Goal: Task Accomplishment & Management: Use online tool/utility

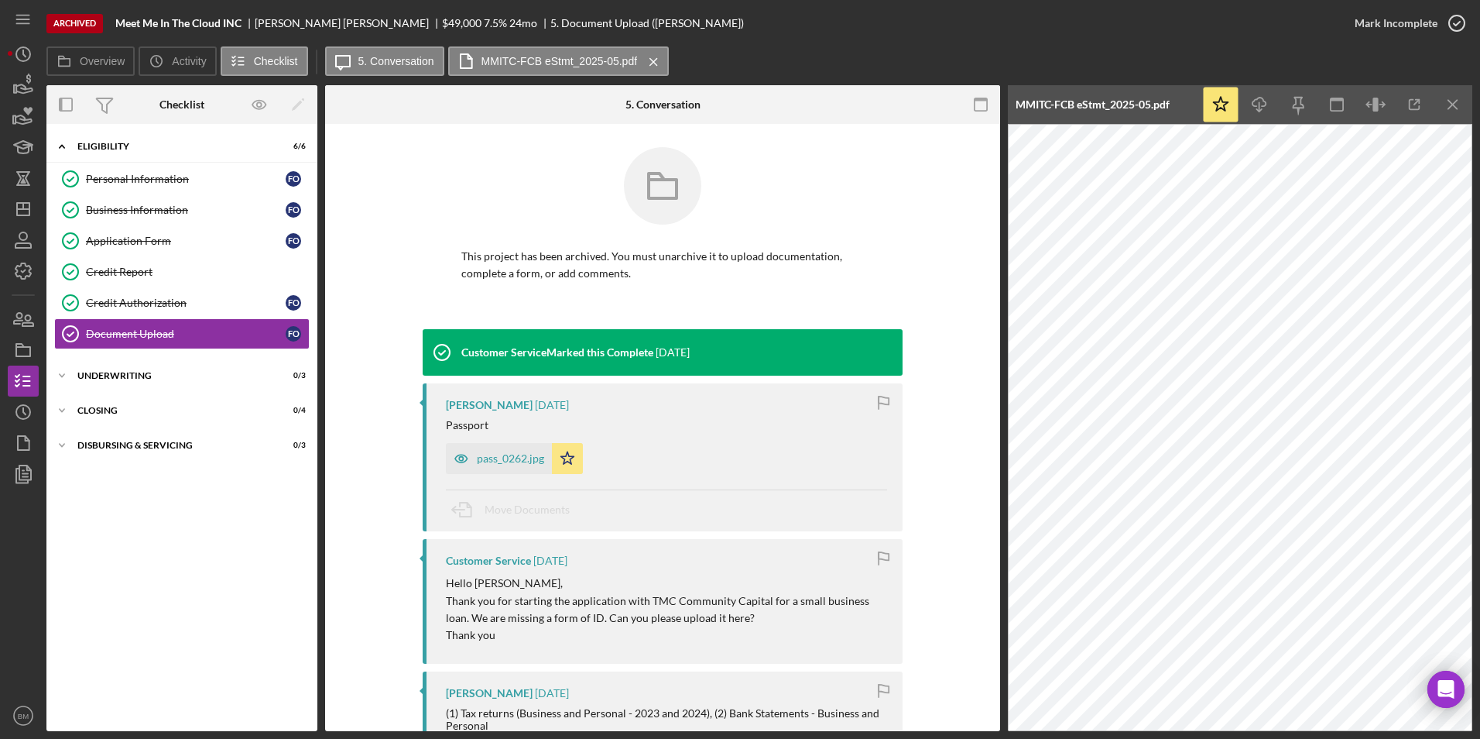
scroll to position [697, 0]
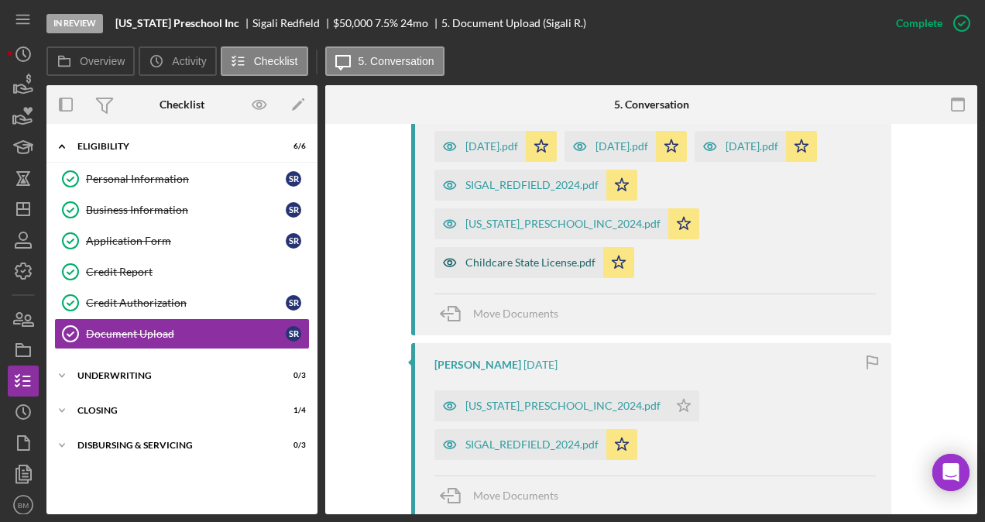
scroll to position [774, 0]
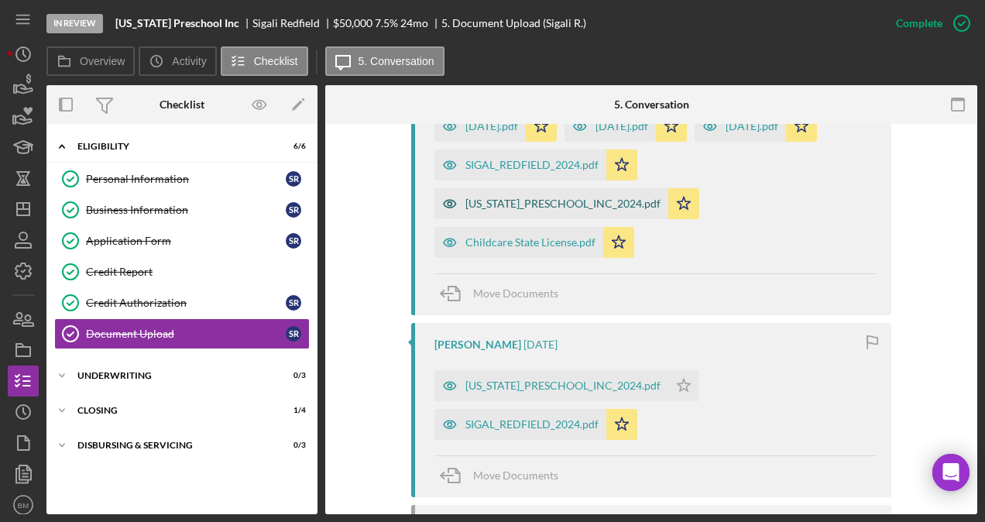
click at [643, 204] on div "[US_STATE]_PRESCHOOL_INC_2024.pdf" at bounding box center [562, 203] width 195 height 12
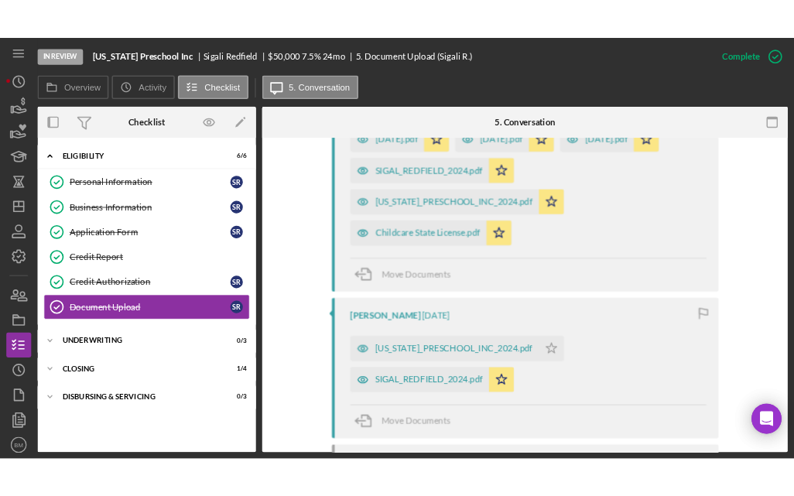
scroll to position [791, 0]
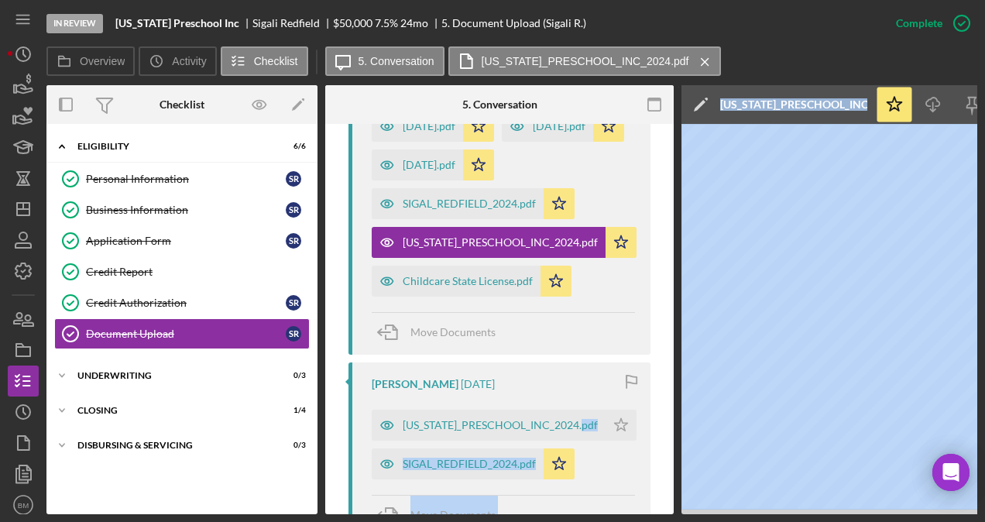
drag, startPoint x: 646, startPoint y: 509, endPoint x: 670, endPoint y: 506, distance: 24.2
click at [115, 340] on div "Overview Internal Workflow Stage In Review Icon/Dropdown Arrow Archive (can una…" at bounding box center [511, 299] width 931 height 429
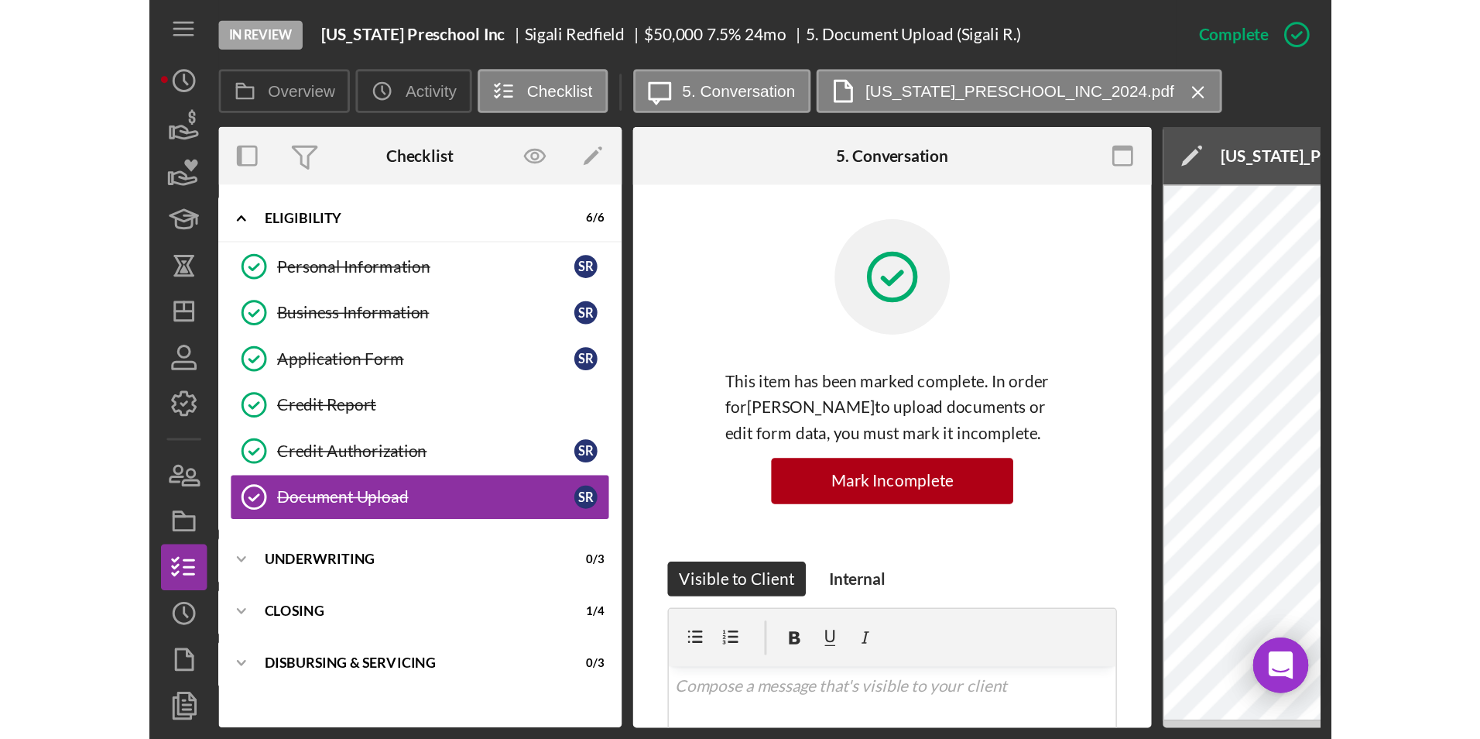
scroll to position [0, 0]
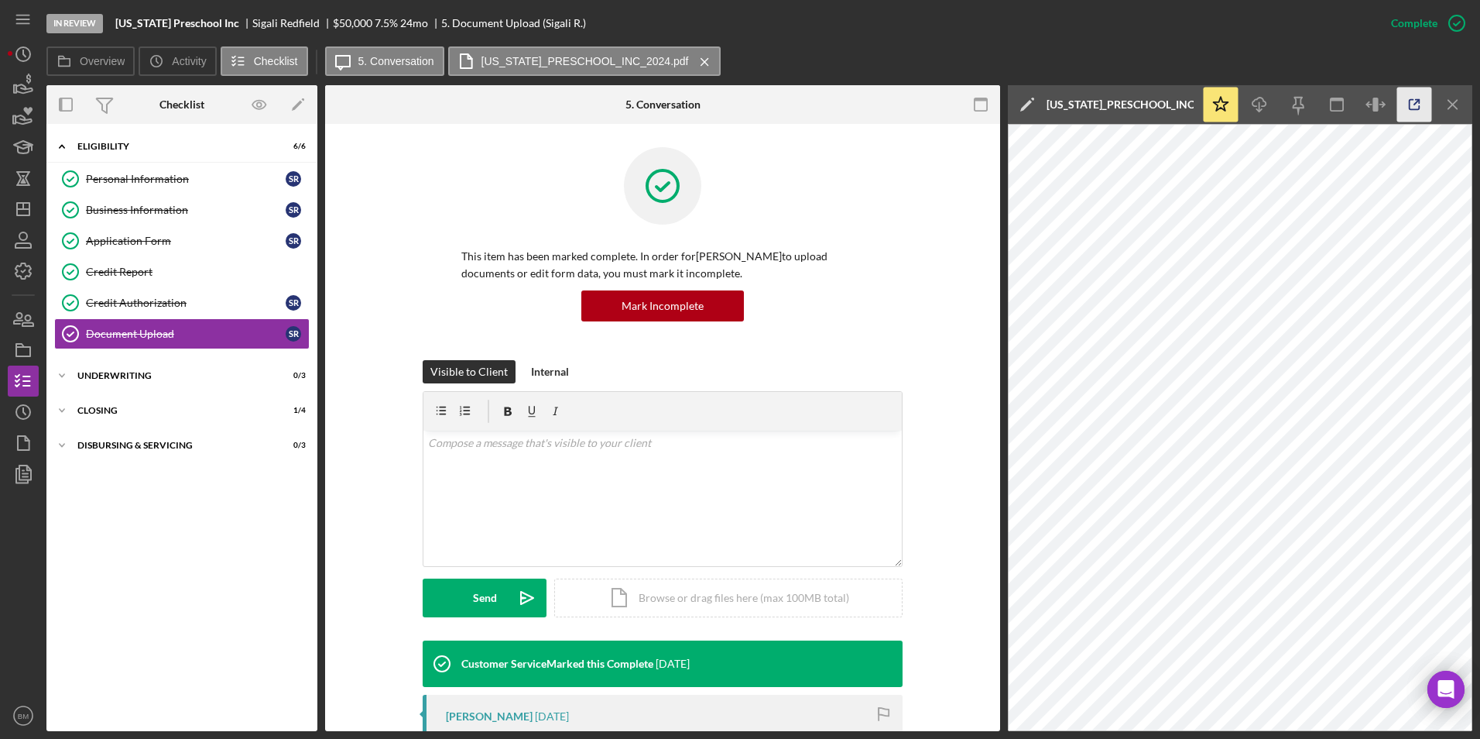
click at [1416, 100] on polyline "button" at bounding box center [1418, 102] width 4 height 4
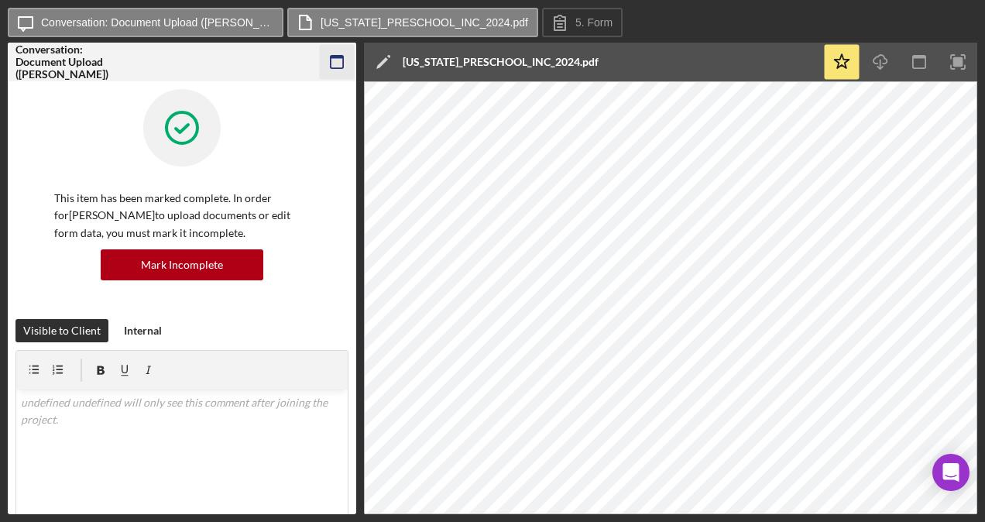
click at [345, 69] on icon "button" at bounding box center [337, 62] width 35 height 35
